Goal: Information Seeking & Learning: Learn about a topic

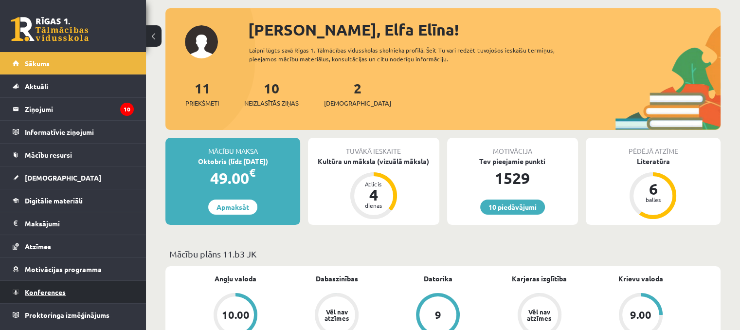
click at [67, 292] on link "Konferences" at bounding box center [73, 292] width 121 height 22
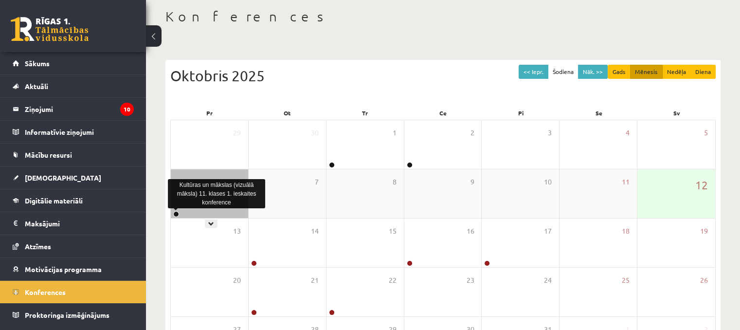
click at [177, 213] on link at bounding box center [176, 214] width 6 height 6
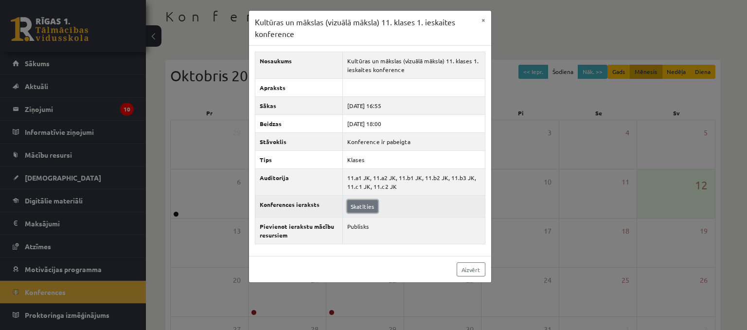
click at [366, 203] on link "Skatīties" at bounding box center [362, 206] width 31 height 13
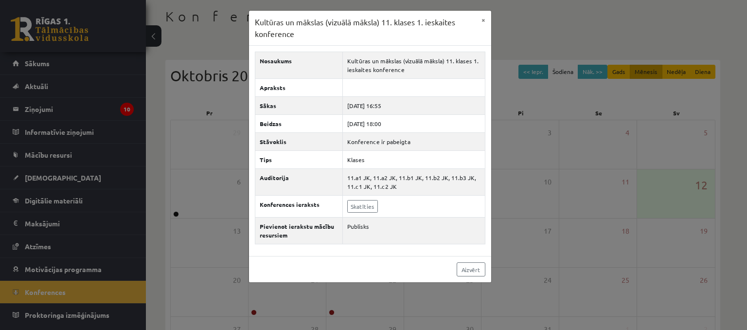
click at [132, 153] on div "Kultūras un mākslas (vizuālā māksla) 11. klases 1. ieskaites konference × Nosau…" at bounding box center [373, 165] width 747 height 330
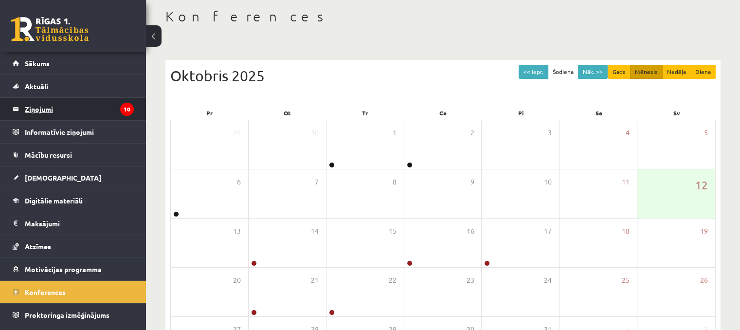
click at [92, 113] on legend "Ziņojumi 10" at bounding box center [79, 109] width 109 height 22
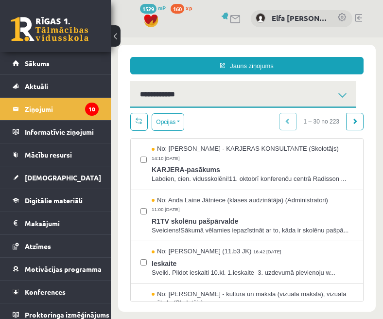
click at [361, 103] on div "Jauns ziņojums 10 Ienākošie Nosūtītie Dzēstie ** ********* ********* *******" at bounding box center [247, 82] width 248 height 51
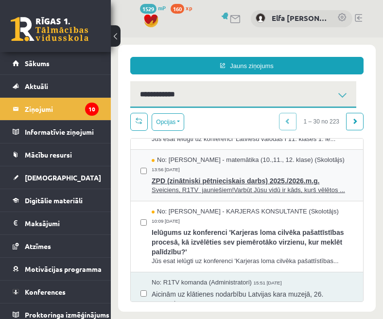
scroll to position [486, 0]
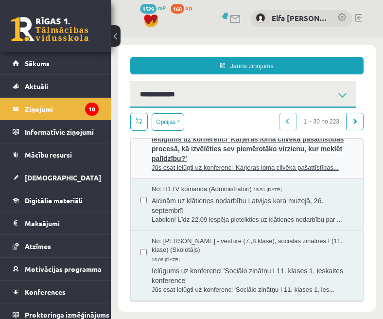
click at [231, 163] on span "Ielūgums uz konferenci 'Karjeras loma cilvēka pašattīstības procesā, kā izvēlēt…" at bounding box center [253, 148] width 202 height 32
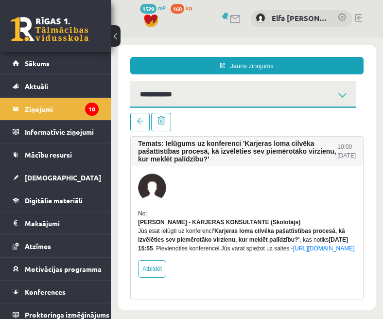
scroll to position [0, 0]
click at [142, 119] on span at bounding box center [140, 121] width 7 height 7
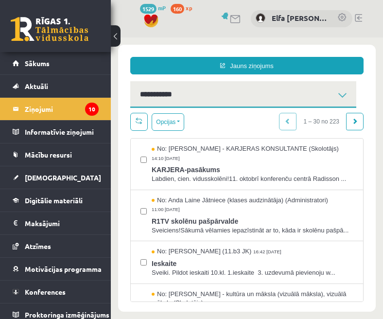
click at [137, 124] on span at bounding box center [139, 120] width 7 height 7
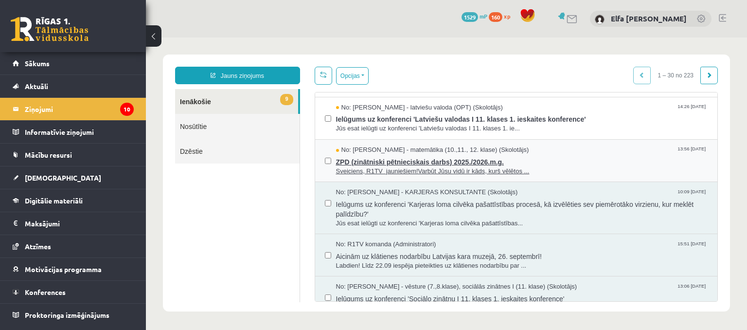
click at [403, 160] on span "ZPD (zinātniski pētnieciskais darbs) 2025./2026.m.g." at bounding box center [522, 161] width 372 height 12
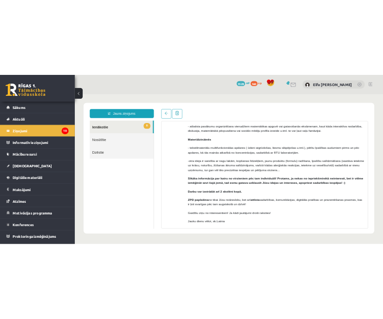
scroll to position [322, 0]
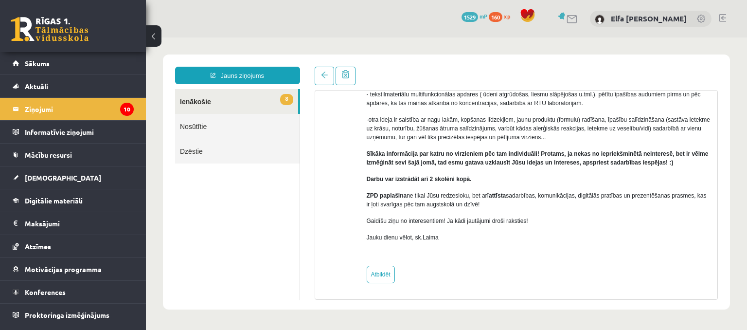
click at [196, 105] on link "8 Ienākošie" at bounding box center [236, 101] width 123 height 25
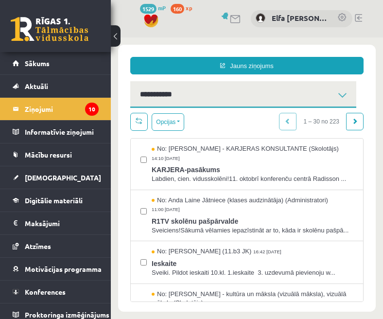
scroll to position [0, 0]
drag, startPoint x: 361, startPoint y: 190, endPoint x: 340, endPoint y: 202, distance: 23.8
click at [361, 190] on div "Opcijas Atzīmēt visus ziņojumus Atcelt izvēlētos Atzīmēt visus kā lasītus Atzīm…" at bounding box center [247, 205] width 248 height 194
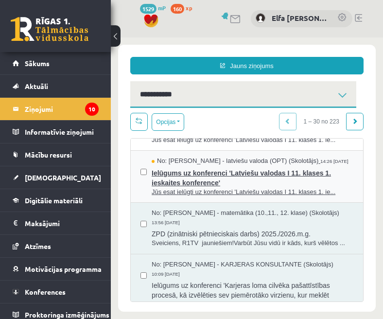
scroll to position [340, 0]
click at [277, 187] on span "Ielūgums uz konferenci 'Latviešu valodas I 11. klases 1. ieskaites konference'" at bounding box center [253, 176] width 202 height 22
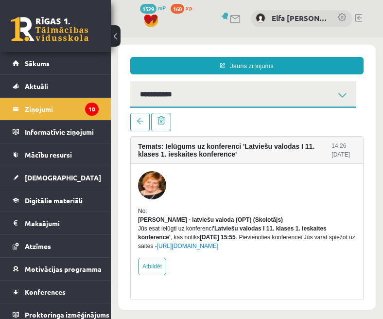
scroll to position [0, 0]
click at [137, 120] on span at bounding box center [140, 121] width 7 height 7
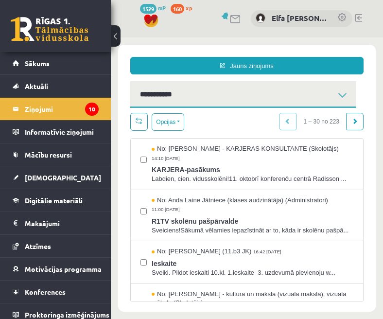
click at [137, 121] on span at bounding box center [139, 120] width 7 height 7
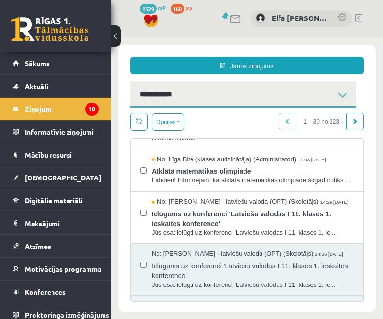
scroll to position [292, 0]
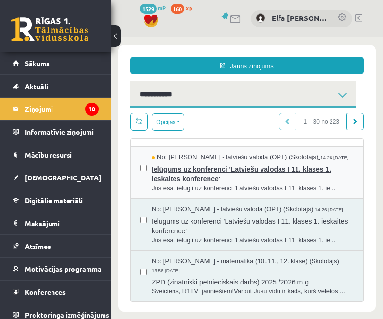
click at [198, 184] on span "Ielūgums uz konferenci 'Latviešu valodas I 11. klases 1. ieskaites konference'" at bounding box center [253, 173] width 202 height 22
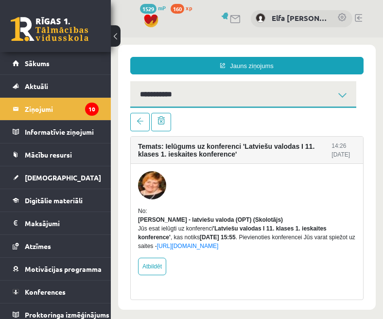
scroll to position [0, 0]
click at [134, 120] on link at bounding box center [139, 122] width 19 height 18
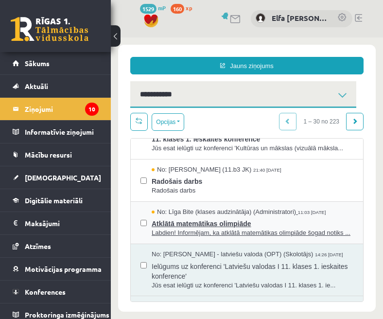
scroll to position [243, 0]
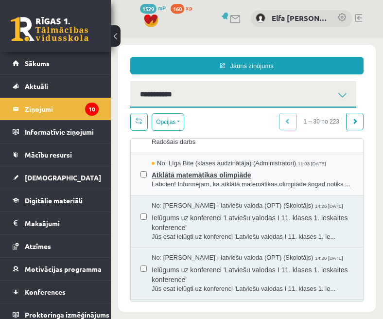
click at [188, 189] on span "Labdien! Informējam, ka atklātā matemātikas olimpiāde šogad notiks ..." at bounding box center [253, 184] width 202 height 9
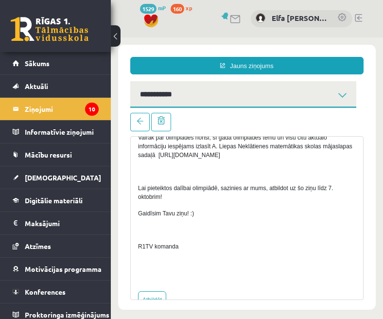
scroll to position [195, 0]
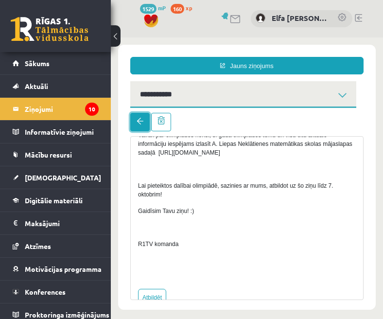
click at [139, 126] on link at bounding box center [139, 122] width 19 height 18
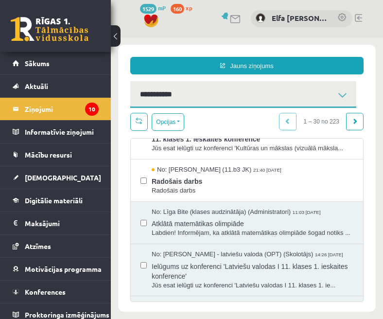
scroll to position [0, 0]
click at [192, 186] on span "Radošais darbs" at bounding box center [253, 180] width 202 height 12
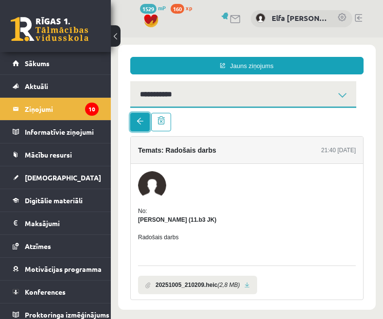
click at [138, 125] on link at bounding box center [139, 122] width 19 height 18
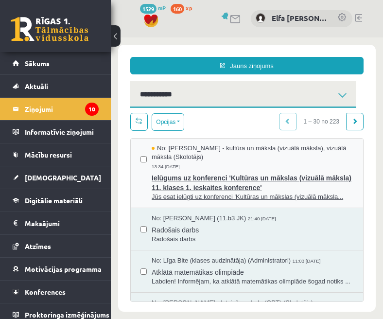
click at [204, 202] on span "Jūs esat ielūgti uz konferenci 'Kultūras un mākslas (vizuālā māksla..." at bounding box center [253, 197] width 202 height 9
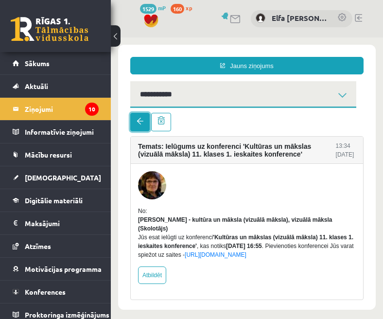
click at [134, 127] on link at bounding box center [139, 122] width 19 height 18
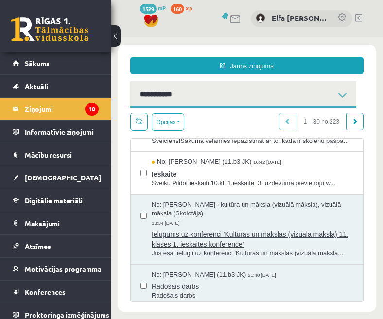
scroll to position [49, 0]
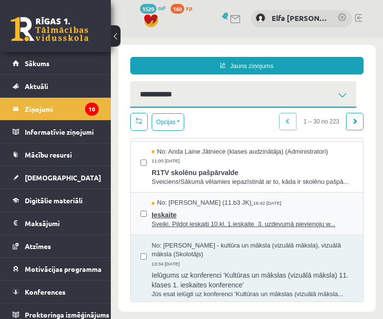
click at [212, 220] on span "Ieskaite" at bounding box center [253, 214] width 202 height 12
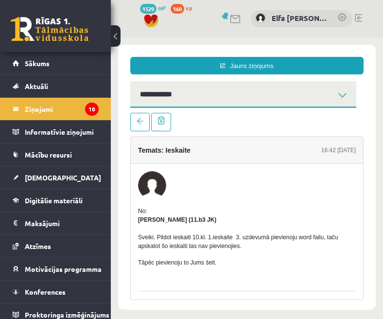
scroll to position [0, 0]
click at [142, 115] on link at bounding box center [139, 122] width 19 height 18
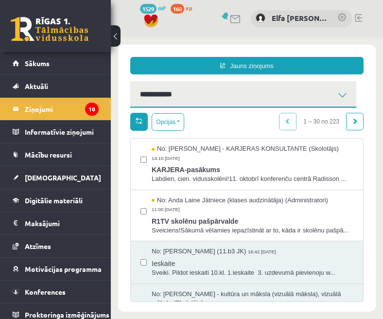
click at [141, 123] on span at bounding box center [139, 120] width 7 height 7
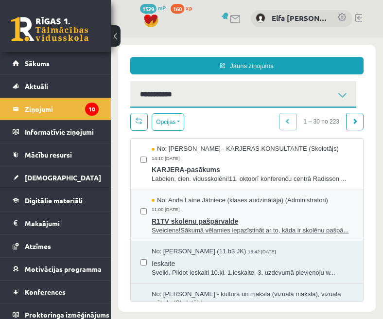
click at [185, 226] on span "R1TV skolēnu pašpārvalde" at bounding box center [253, 220] width 202 height 12
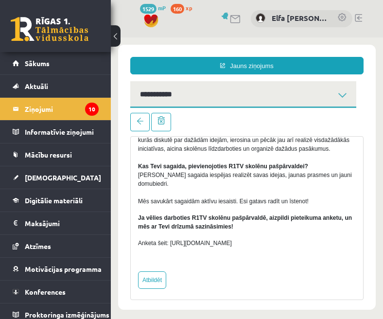
scroll to position [163, 0]
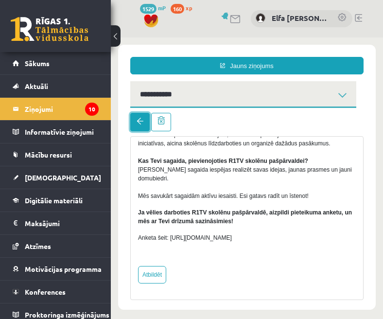
click at [141, 117] on link at bounding box center [139, 122] width 19 height 18
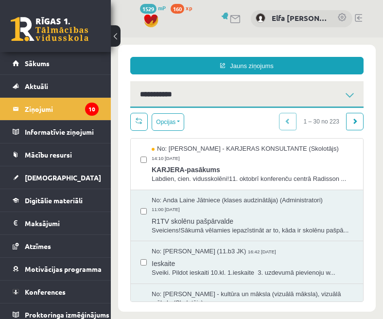
scroll to position [0, 0]
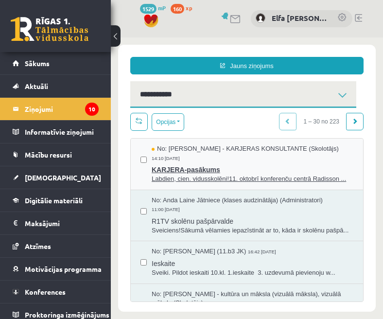
click at [189, 165] on span "KARJERA-pasākums" at bounding box center [253, 168] width 202 height 12
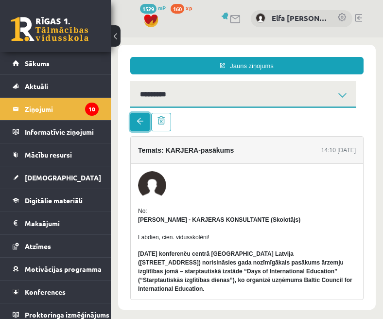
click at [143, 123] on span at bounding box center [140, 121] width 7 height 7
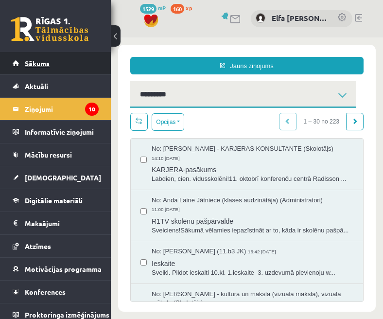
click at [53, 67] on link "Sākums" at bounding box center [56, 63] width 86 height 22
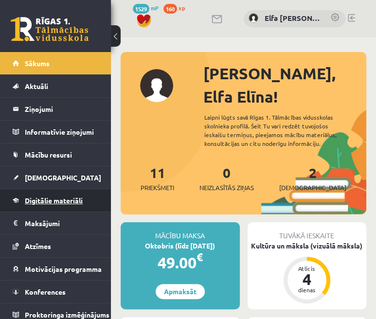
click at [65, 198] on span "Digitālie materiāli" at bounding box center [54, 200] width 58 height 9
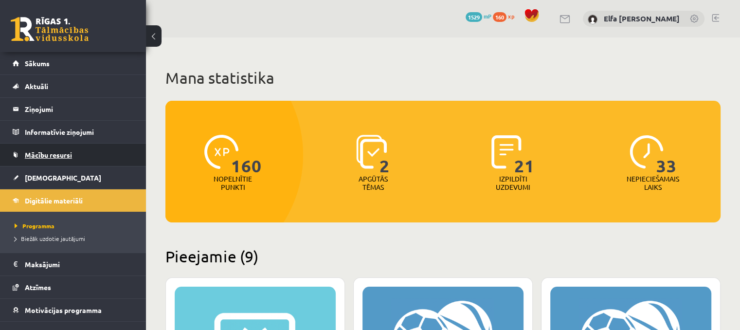
click at [76, 162] on link "Mācību resursi" at bounding box center [73, 154] width 121 height 22
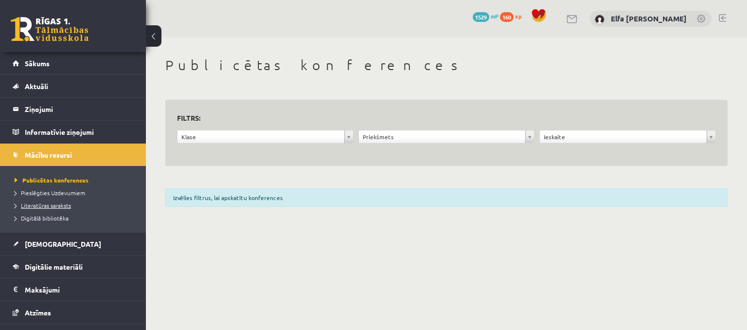
click at [60, 207] on span "Literatūras saraksts" at bounding box center [43, 205] width 56 height 8
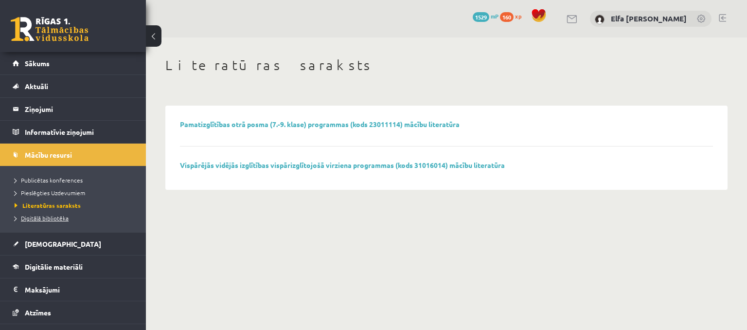
click at [58, 218] on span "Digitālā bibliotēka" at bounding box center [42, 218] width 54 height 8
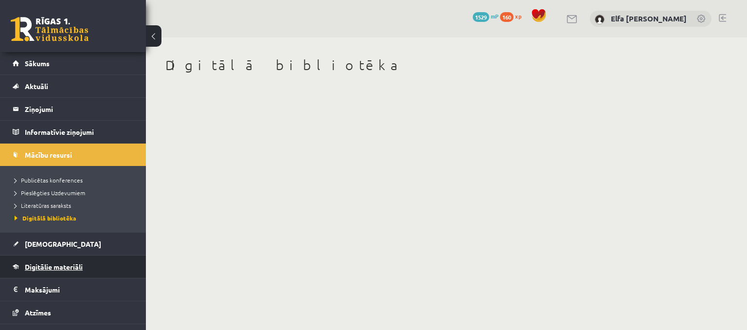
click at [65, 266] on span "Digitālie materiāli" at bounding box center [54, 266] width 58 height 9
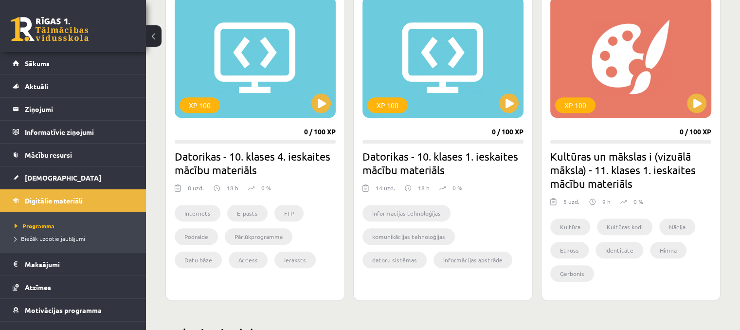
scroll to position [924, 0]
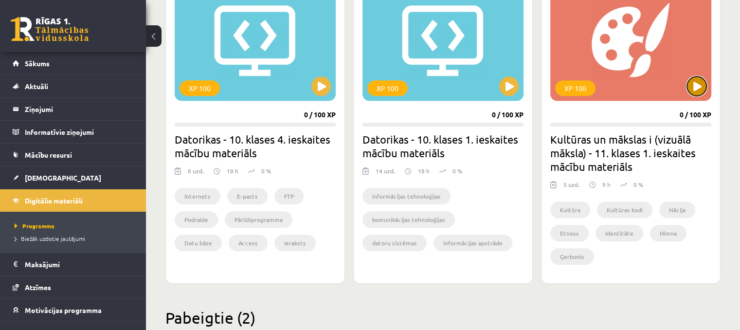
click at [375, 86] on button at bounding box center [696, 85] width 19 height 19
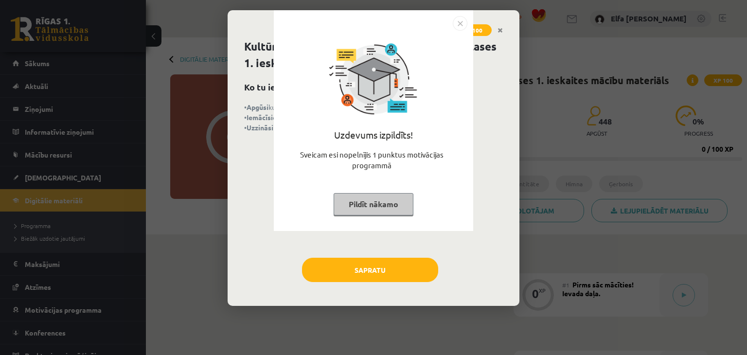
click at [383, 205] on button "Pildīt nākamo" at bounding box center [374, 204] width 80 height 22
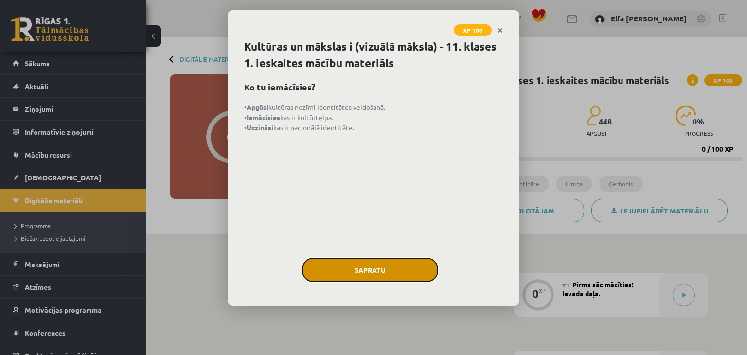
click at [387, 276] on button "Sapratu" at bounding box center [370, 270] width 136 height 24
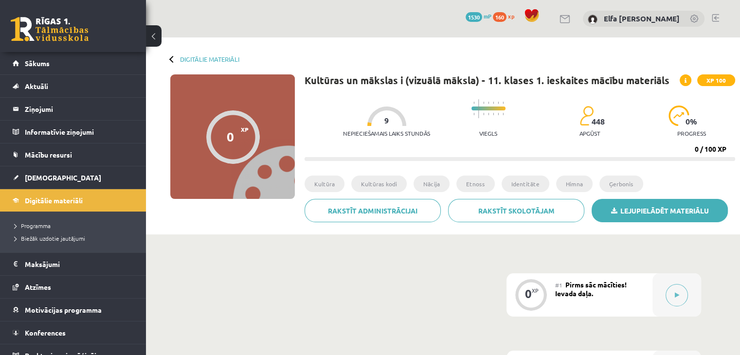
click at [624, 209] on link "Lejupielādēt materiālu" at bounding box center [659, 210] width 136 height 23
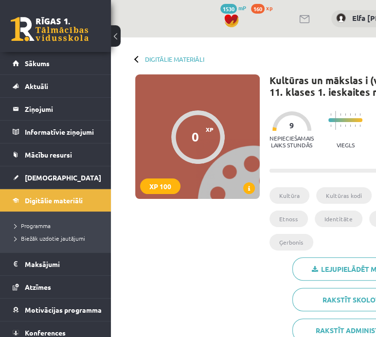
click at [230, 269] on div "0 XP XP 100 0 / 100 XP Kultūras un mākslas i (vizuālā māksla) - 11. klases 1. i…" at bounding box center [287, 211] width 343 height 275
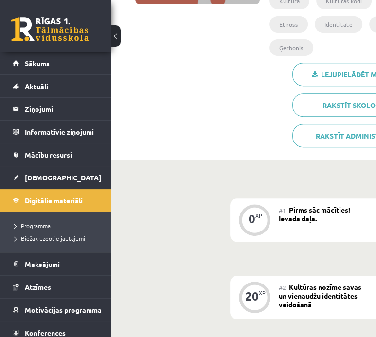
click at [119, 37] on button at bounding box center [116, 35] width 10 height 21
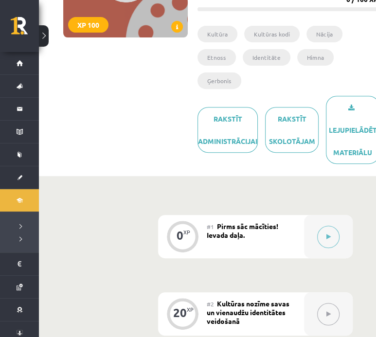
scroll to position [150, 0]
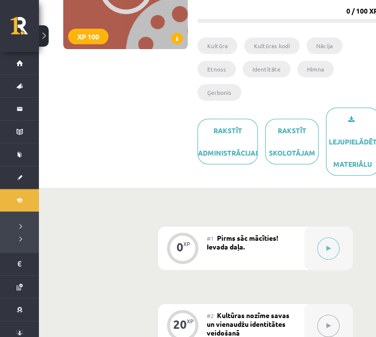
click at [47, 35] on button at bounding box center [44, 35] width 10 height 21
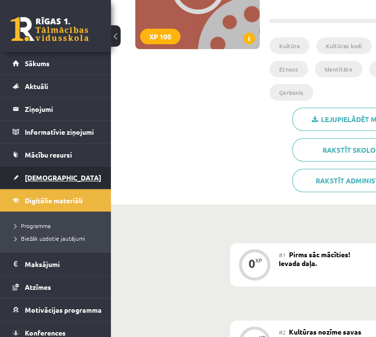
click at [53, 176] on span "[DEMOGRAPHIC_DATA]" at bounding box center [63, 177] width 76 height 9
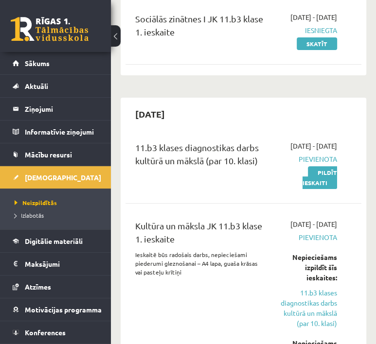
scroll to position [146, 0]
